Goal: Transaction & Acquisition: Book appointment/travel/reservation

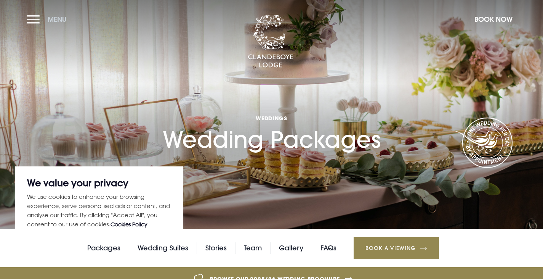
click at [40, 17] on button "Menu" at bounding box center [49, 19] width 44 height 16
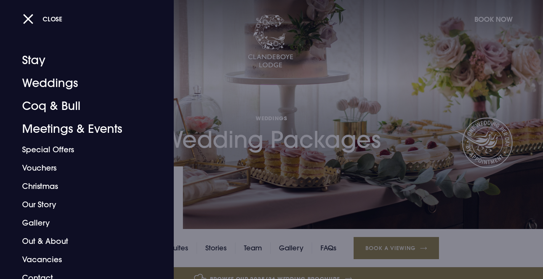
click at [487, 90] on div at bounding box center [271, 139] width 543 height 279
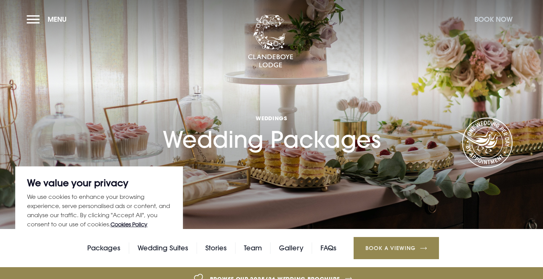
click at [502, 18] on button "Book Now" at bounding box center [494, 19] width 46 height 16
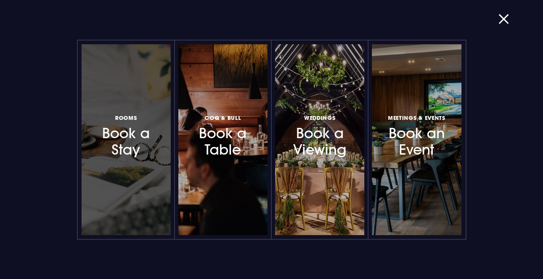
click at [140, 132] on h3 "Rooms Book a Stay" at bounding box center [126, 135] width 63 height 45
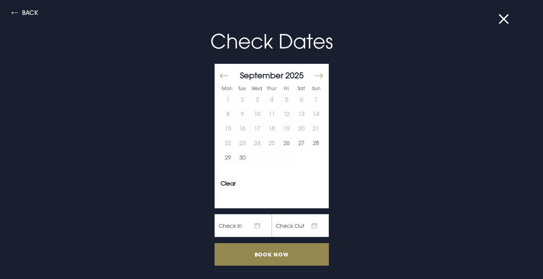
click at [314, 75] on button "Move forward to switch to the next month." at bounding box center [318, 76] width 9 height 16
click at [296, 96] on button "1" at bounding box center [301, 99] width 15 height 14
drag, startPoint x: 313, startPoint y: 96, endPoint x: 307, endPoint y: 120, distance: 24.0
click at [313, 96] on button "2" at bounding box center [316, 99] width 15 height 14
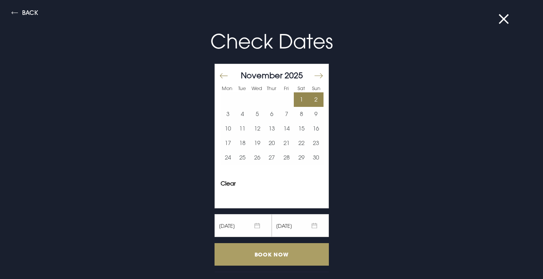
click at [266, 252] on input "Book Now" at bounding box center [272, 254] width 114 height 23
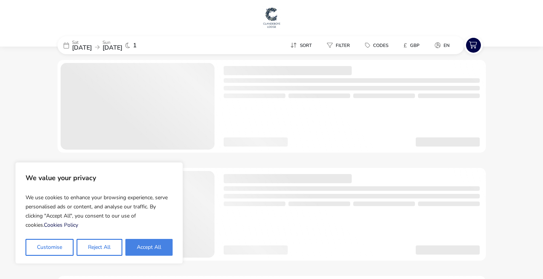
click at [150, 253] on button "Accept All" at bounding box center [148, 247] width 47 height 17
checkbox input "true"
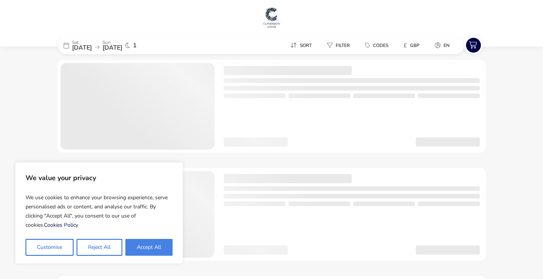
checkbox input "true"
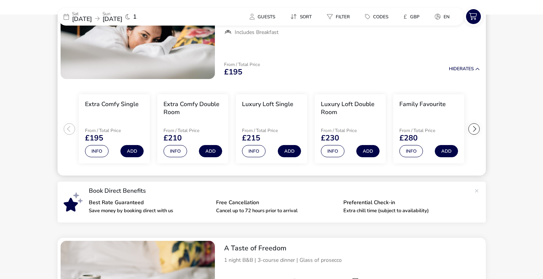
scroll to position [114, 0]
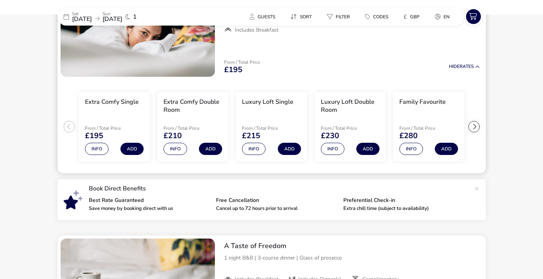
click at [476, 123] on div at bounding box center [474, 126] width 11 height 11
click at [476, 123] on ul "Extra Comfy Single From / Total Price £195 Info Add Extra Comfy Double Room Fro…" at bounding box center [272, 127] width 429 height 94
click at [339, 148] on button "Info" at bounding box center [333, 149] width 24 height 12
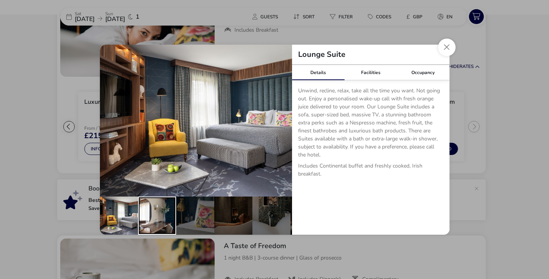
click at [146, 213] on div "details" at bounding box center [157, 215] width 38 height 38
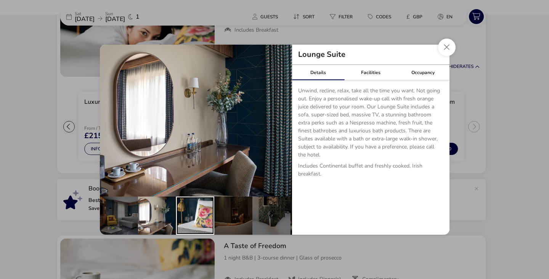
click at [206, 219] on div "details" at bounding box center [195, 215] width 38 height 38
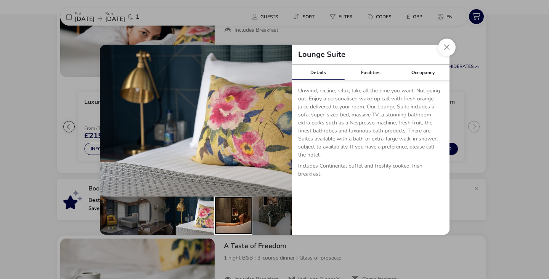
click at [238, 216] on div "details" at bounding box center [233, 215] width 38 height 38
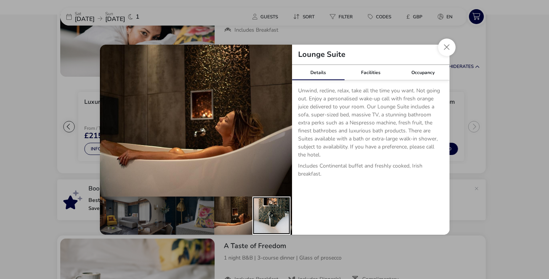
click at [273, 216] on div "details" at bounding box center [271, 215] width 38 height 38
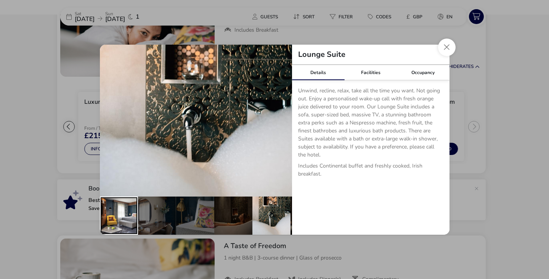
click at [124, 213] on div "details" at bounding box center [119, 215] width 38 height 38
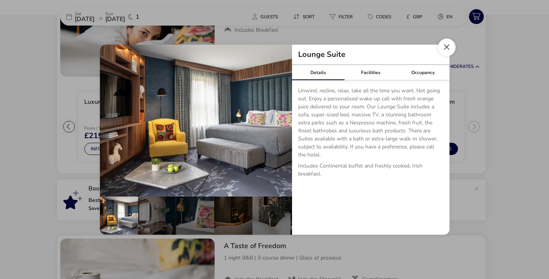
click at [443, 46] on button "Close dialog" at bounding box center [447, 48] width 18 height 18
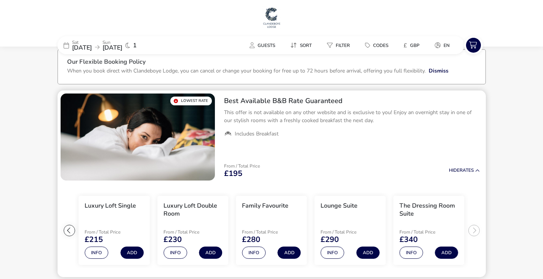
scroll to position [0, 0]
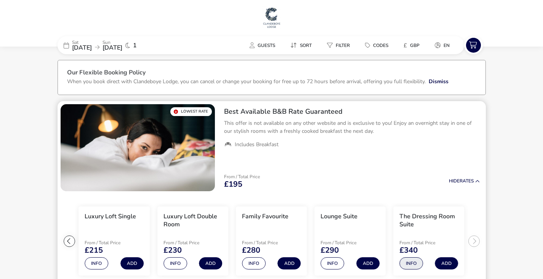
click at [416, 262] on button "Info" at bounding box center [412, 263] width 24 height 12
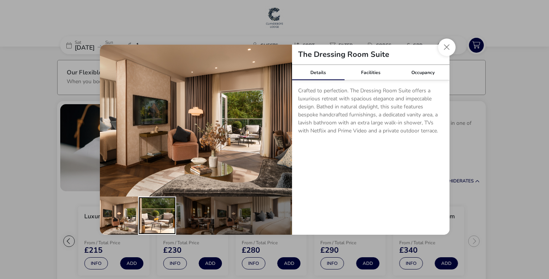
click at [170, 210] on div "details" at bounding box center [157, 215] width 38 height 38
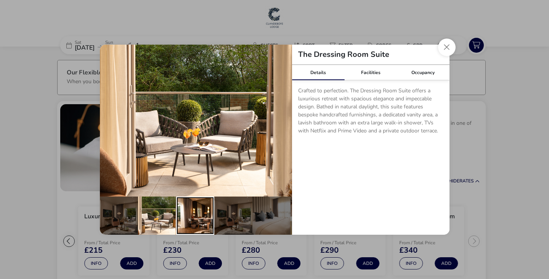
click at [178, 209] on div "details" at bounding box center [195, 215] width 38 height 38
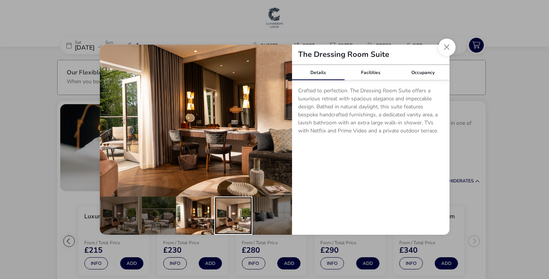
click at [219, 212] on div "details" at bounding box center [233, 215] width 38 height 38
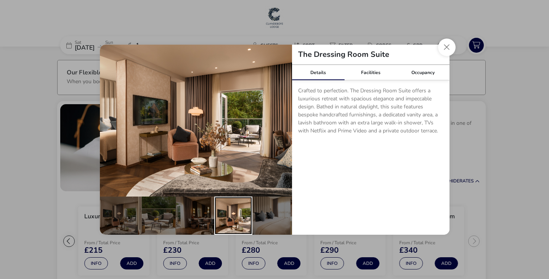
click at [242, 212] on div "details" at bounding box center [233, 215] width 38 height 38
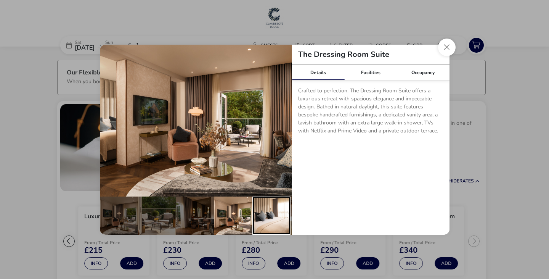
click at [269, 212] on div "details" at bounding box center [271, 215] width 38 height 38
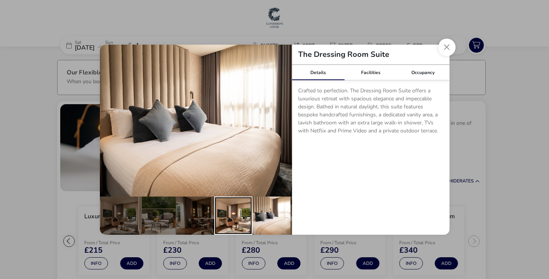
click at [237, 207] on div "details" at bounding box center [233, 215] width 38 height 38
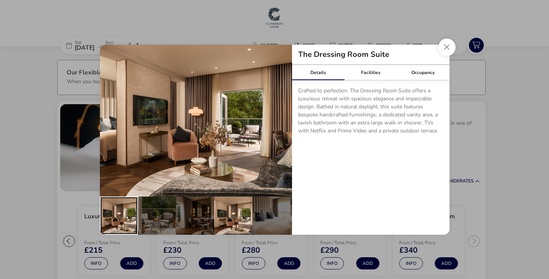
click at [112, 214] on div "details" at bounding box center [119, 215] width 38 height 38
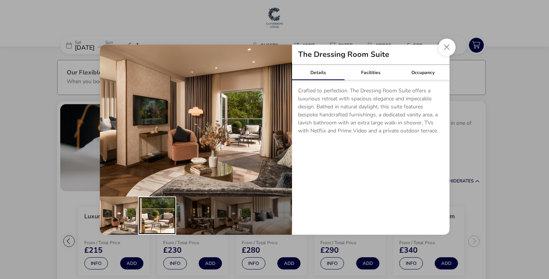
click at [169, 213] on div "details" at bounding box center [157, 215] width 38 height 38
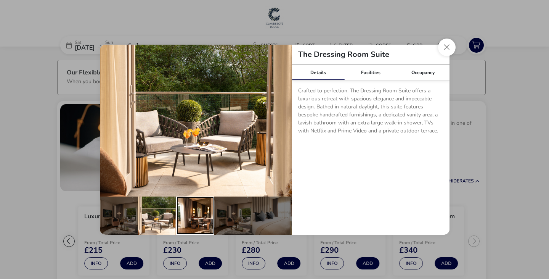
click at [195, 218] on div "details" at bounding box center [195, 215] width 38 height 38
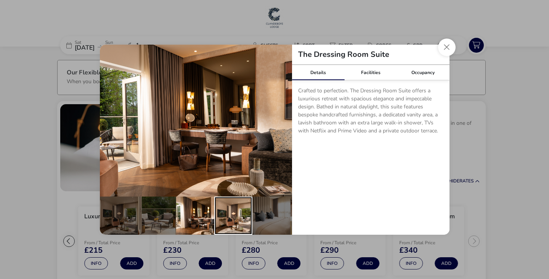
click at [215, 217] on div "details" at bounding box center [233, 215] width 38 height 38
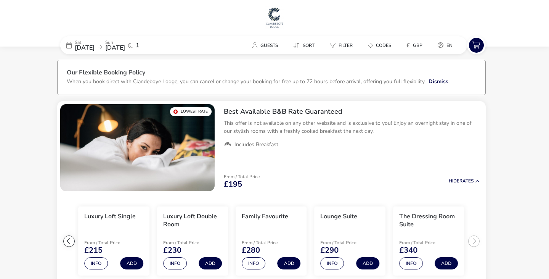
click at [531, 162] on div "The Dressing Room Suite Details Facilities Occupancy Crafted to perfection. The…" at bounding box center [274, 139] width 549 height 279
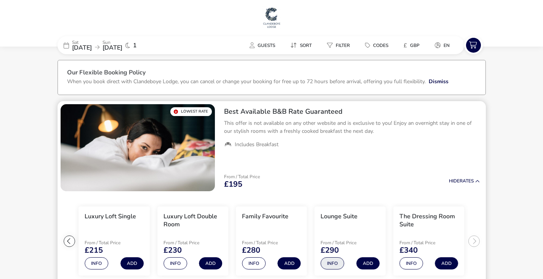
click at [332, 259] on button "Info" at bounding box center [333, 263] width 24 height 12
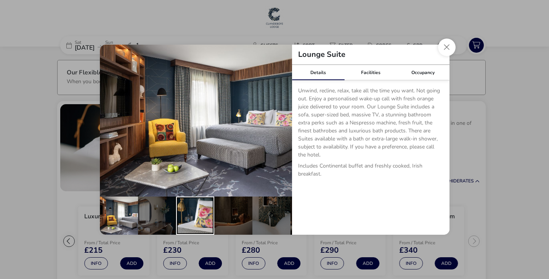
click at [182, 215] on div "details" at bounding box center [195, 215] width 38 height 38
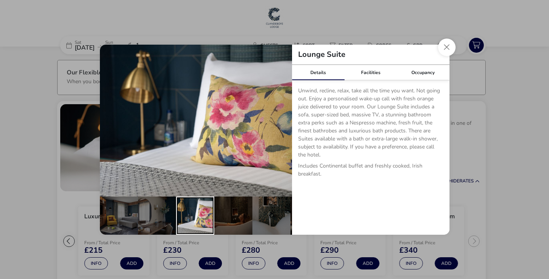
click at [207, 215] on div "details" at bounding box center [195, 215] width 38 height 38
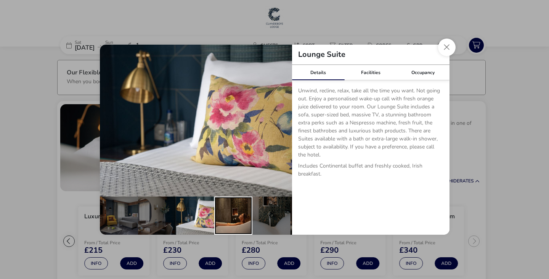
click at [227, 217] on div "details" at bounding box center [233, 215] width 38 height 38
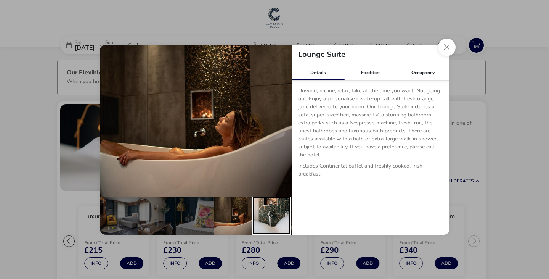
click at [265, 215] on div "details" at bounding box center [271, 215] width 38 height 38
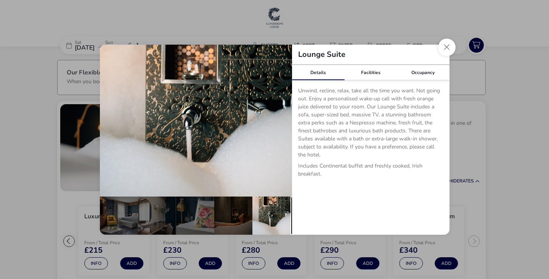
click at [291, 222] on div "details" at bounding box center [310, 215] width 38 height 38
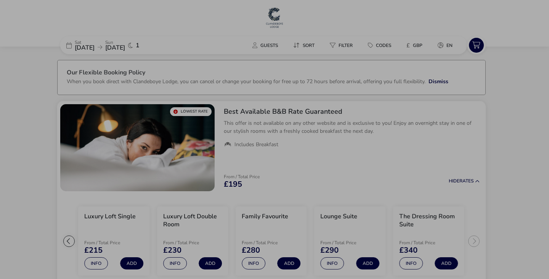
click at [473, 167] on div "Lounge Suite Details Facilities Occupancy Unwind, recline, relax, take all the …" at bounding box center [274, 139] width 549 height 279
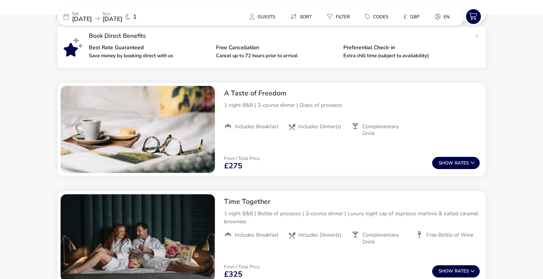
scroll to position [76, 0]
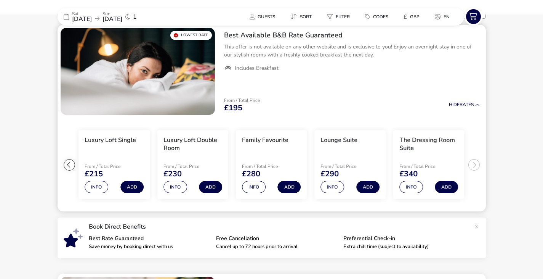
click at [476, 164] on ul "Extra Comfy Single From / Total Price £195 Info Add Extra Comfy Double Room Fro…" at bounding box center [272, 165] width 429 height 94
click at [253, 187] on button "Info" at bounding box center [254, 187] width 24 height 12
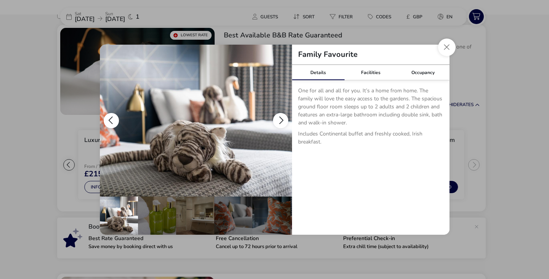
click at [288, 122] on img "details" at bounding box center [196, 121] width 192 height 152
click at [284, 118] on button "details" at bounding box center [280, 120] width 15 height 15
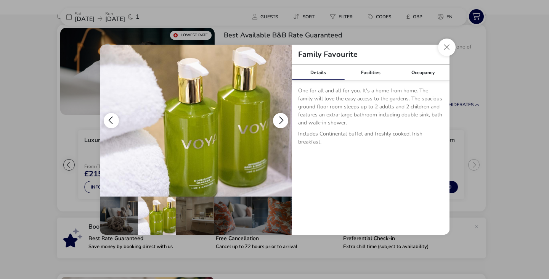
click at [284, 118] on button "details" at bounding box center [280, 120] width 15 height 15
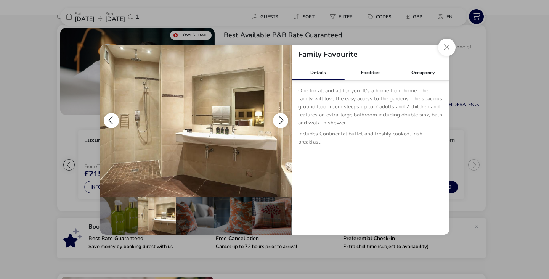
click at [284, 118] on button "details" at bounding box center [280, 120] width 15 height 15
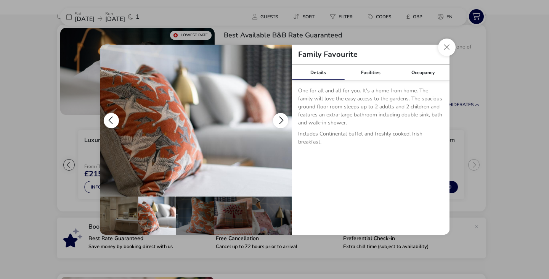
click at [284, 118] on button "details" at bounding box center [280, 120] width 15 height 15
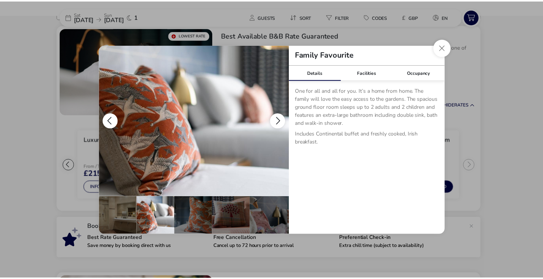
scroll to position [0, 114]
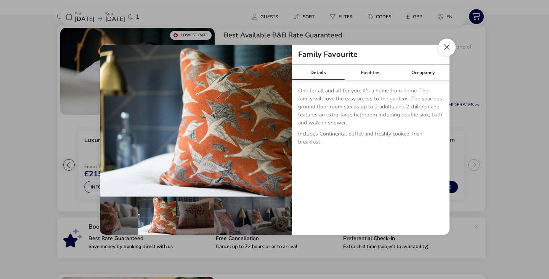
click at [452, 45] on button "Close dialog" at bounding box center [447, 48] width 18 height 18
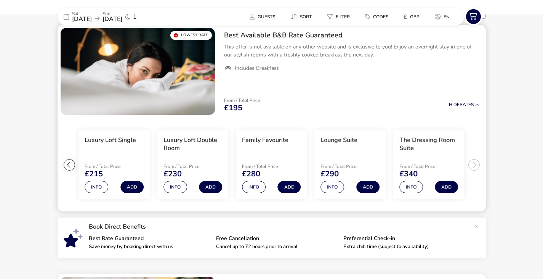
click at [65, 167] on div at bounding box center [69, 164] width 11 height 11
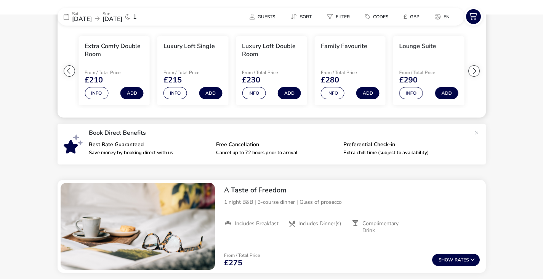
scroll to position [0, 0]
